Goal: Task Accomplishment & Management: Manage account settings

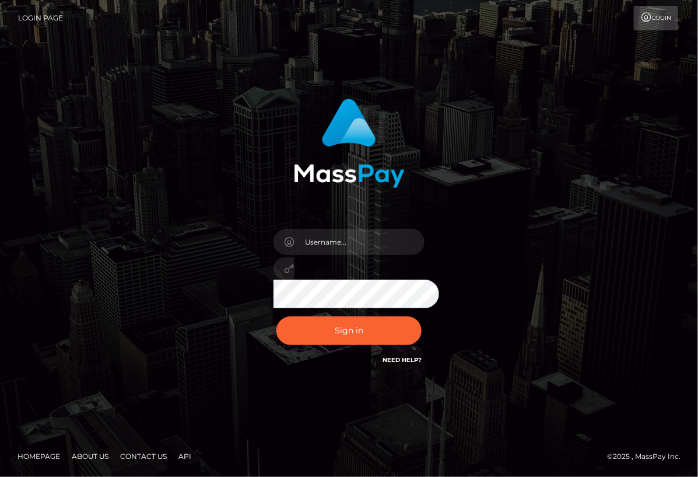
click at [313, 255] on div at bounding box center [349, 264] width 169 height 89
click at [315, 241] on input "text" at bounding box center [360, 242] width 131 height 26
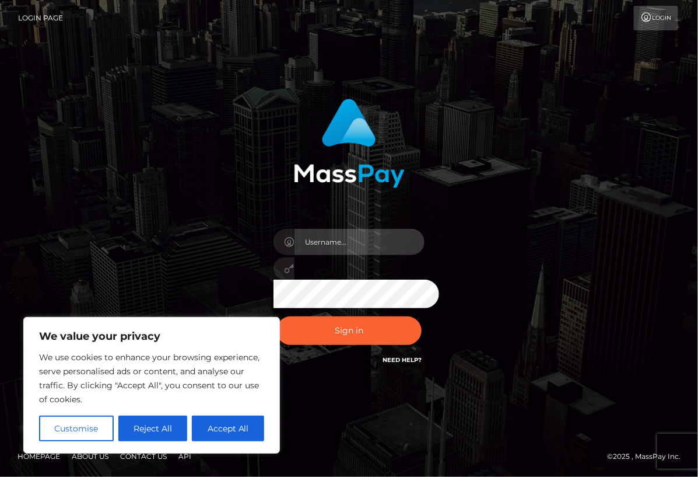
type input "vsingleton283@gmail.com"
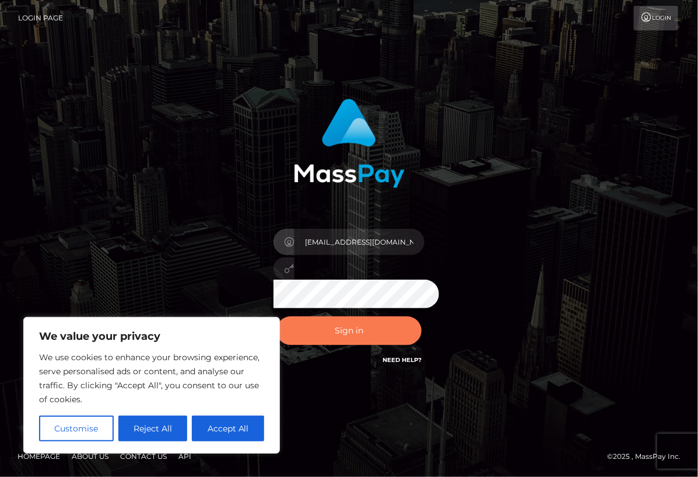
click at [384, 326] on button "Sign in" at bounding box center [350, 330] width 146 height 29
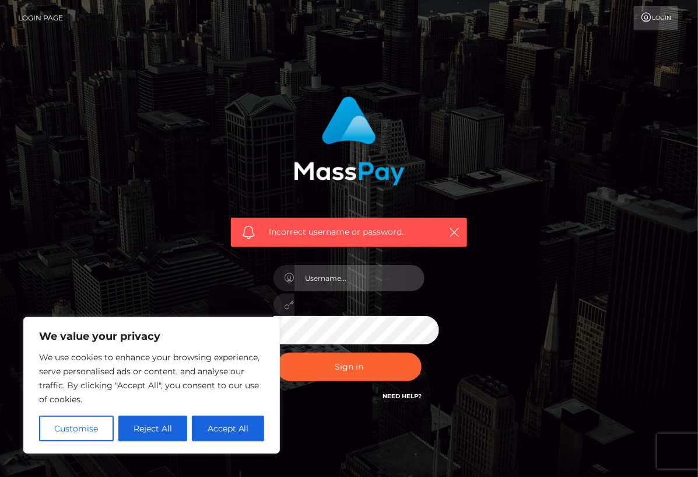
click at [340, 291] on input "text" at bounding box center [360, 278] width 131 height 26
drag, startPoint x: 359, startPoint y: 282, endPoint x: 202, endPoint y: 260, distance: 158.5
click at [222, 260] on div "Incorrect username or password. 02/25/1996" at bounding box center [349, 250] width 254 height 324
type input "[EMAIL_ADDRESS][DOMAIN_NAME]"
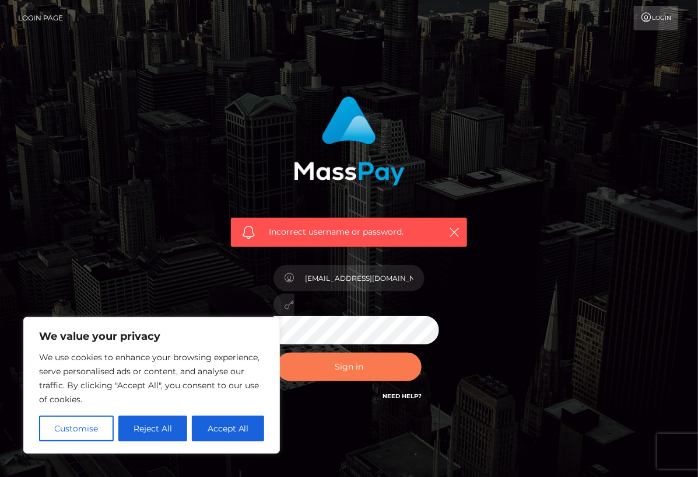
click at [357, 378] on button "Sign in" at bounding box center [350, 366] width 146 height 29
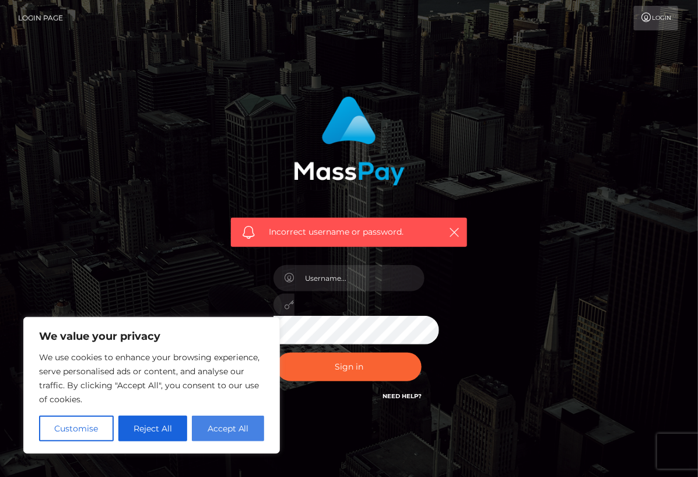
click at [224, 431] on button "Accept All" at bounding box center [228, 428] width 72 height 26
checkbox input "true"
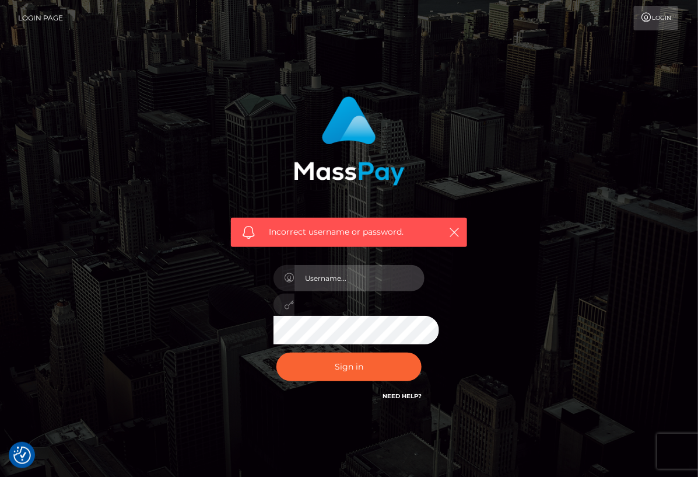
click at [333, 290] on input "text" at bounding box center [360, 278] width 131 height 26
type input "[EMAIL_ADDRESS][DOMAIN_NAME]"
click at [401, 397] on div "Sign in Need Help?" at bounding box center [349, 371] width 169 height 52
click at [400, 400] on link "Need Help?" at bounding box center [402, 396] width 39 height 8
click at [403, 400] on link "Need Help?" at bounding box center [402, 396] width 39 height 8
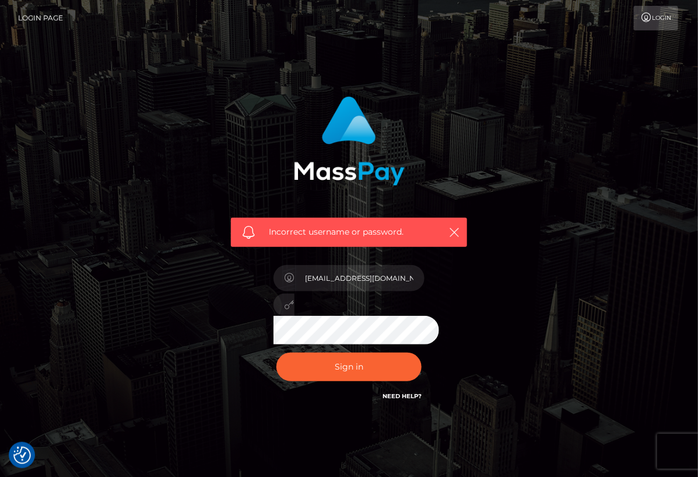
click at [641, 22] on icon at bounding box center [647, 17] width 12 height 9
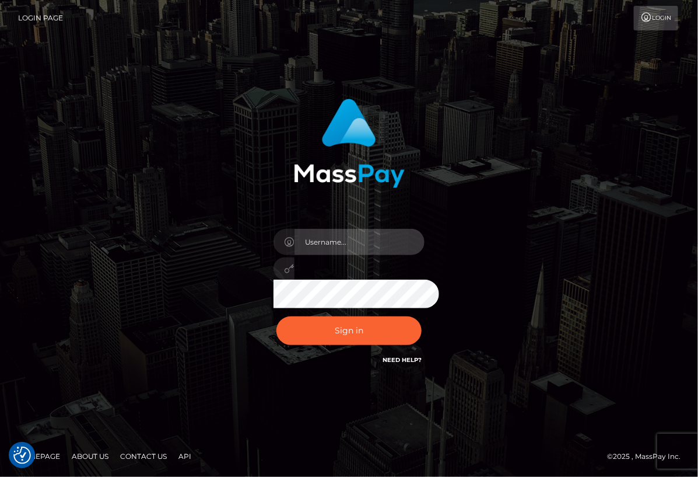
click at [328, 250] on input "text" at bounding box center [360, 242] width 131 height 26
type input "vsingleton283@gmail.com"
click at [405, 363] on link "Need Help?" at bounding box center [402, 360] width 39 height 8
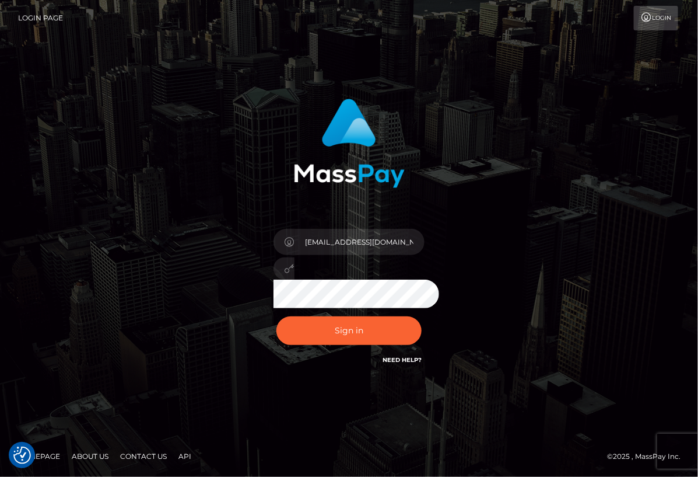
click at [405, 363] on link "Need Help?" at bounding box center [402, 360] width 39 height 8
click at [344, 344] on button "Sign in" at bounding box center [350, 330] width 146 height 29
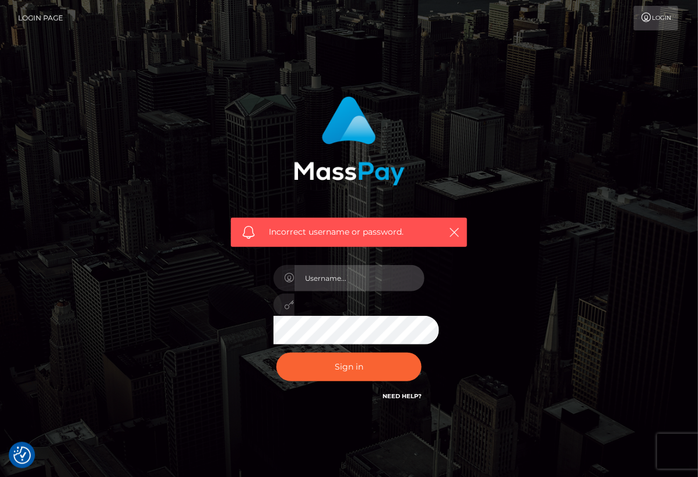
click at [342, 287] on input "text" at bounding box center [360, 278] width 131 height 26
